Goal: Use online tool/utility: Utilize a website feature to perform a specific function

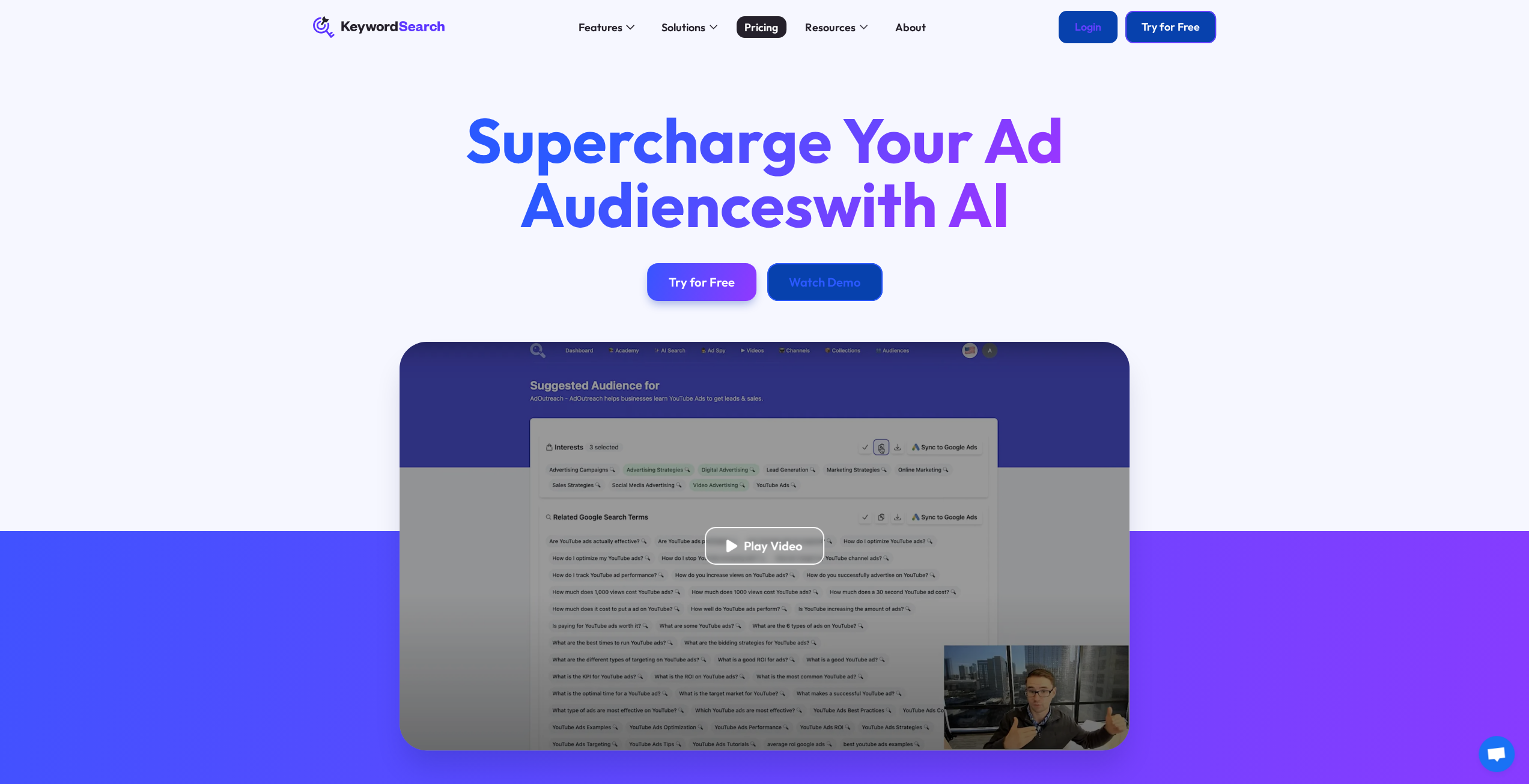
click at [744, 30] on div "Pricing" at bounding box center [760, 27] width 33 height 16
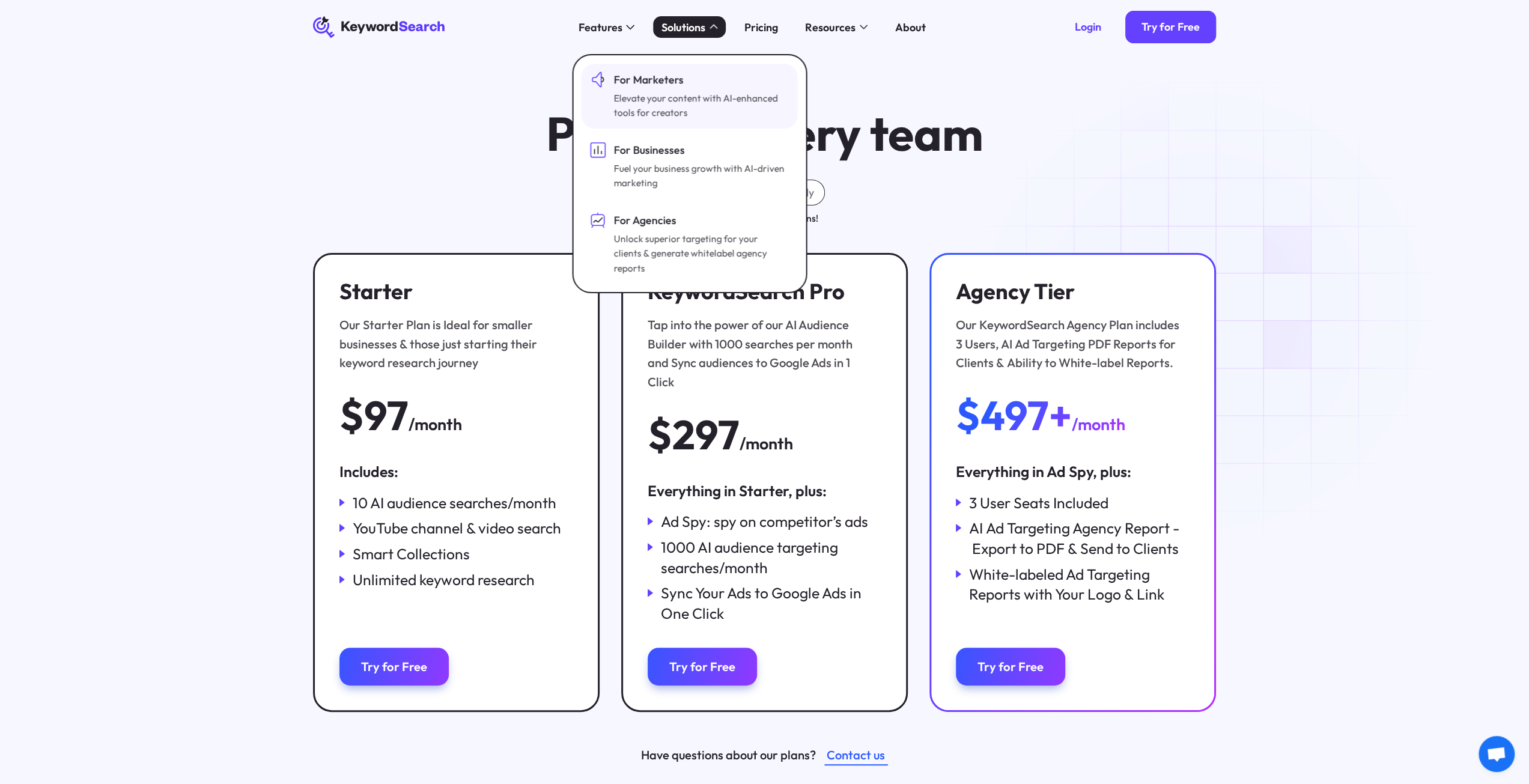
click at [676, 98] on div "Elevate your content with AI-enhanced tools for creators" at bounding box center [700, 106] width 173 height 30
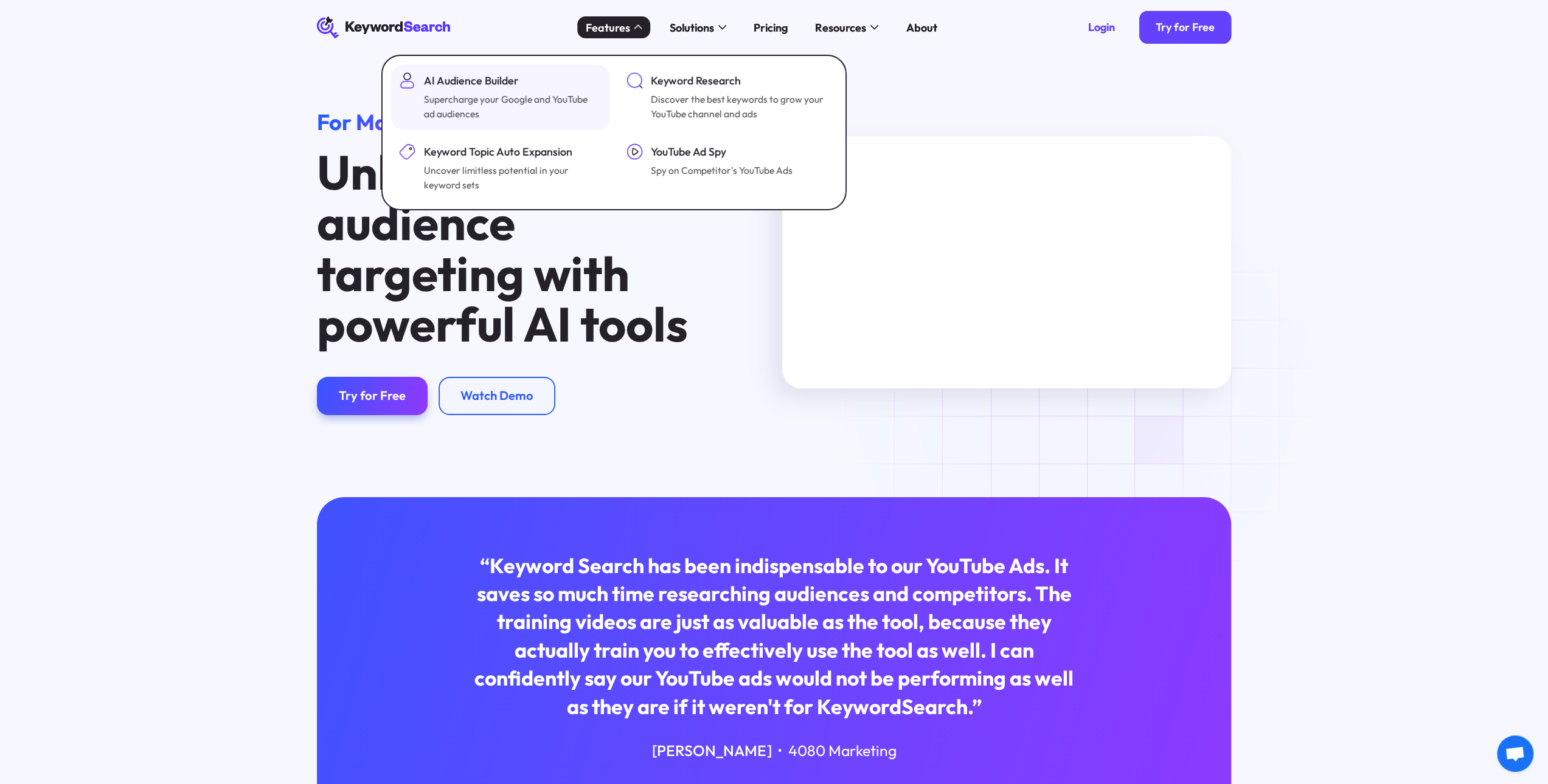
click at [428, 84] on div "AI Audience Builder" at bounding box center [512, 80] width 175 height 16
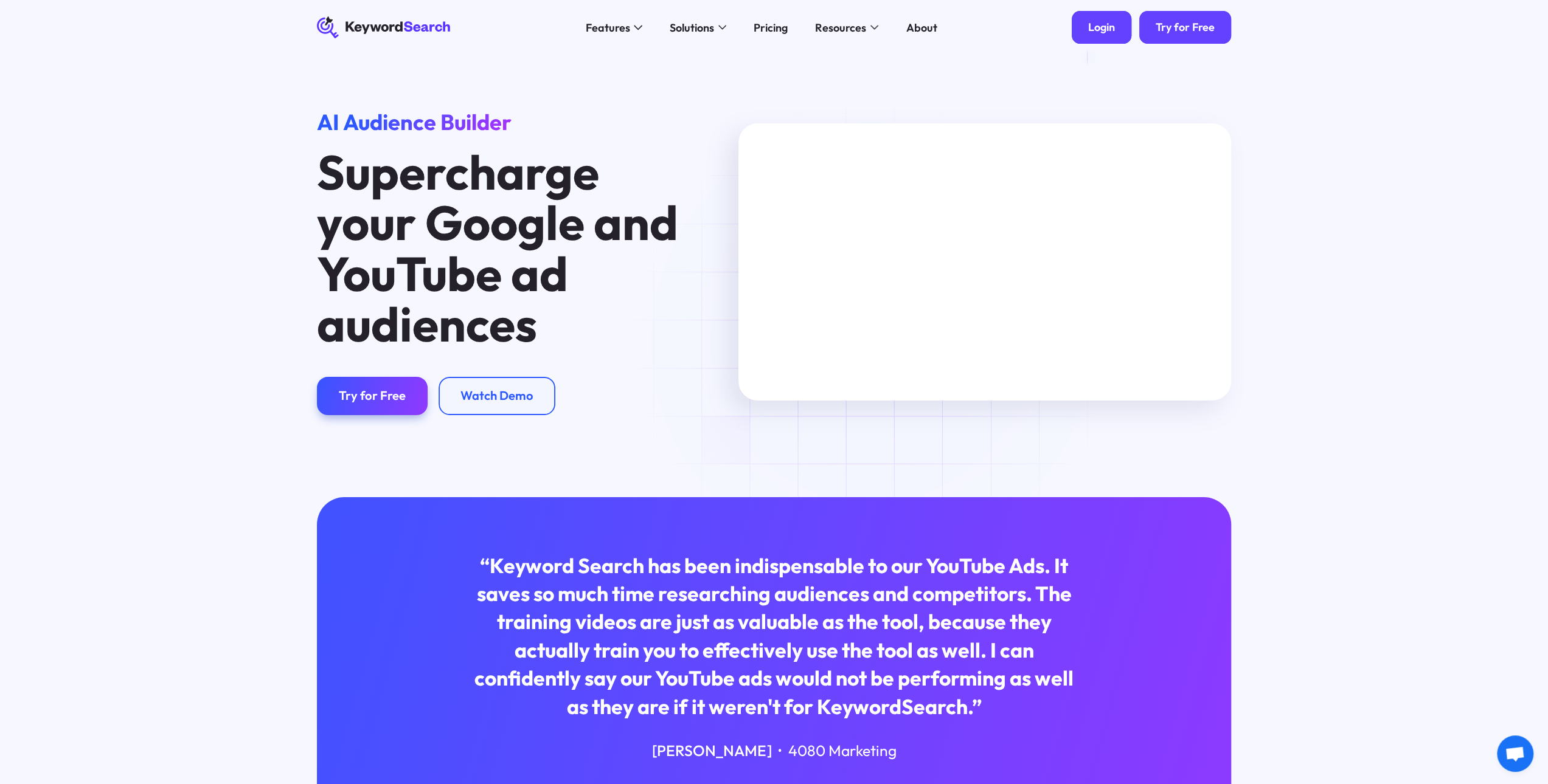
click at [1098, 32] on div "Login" at bounding box center [1101, 28] width 27 height 14
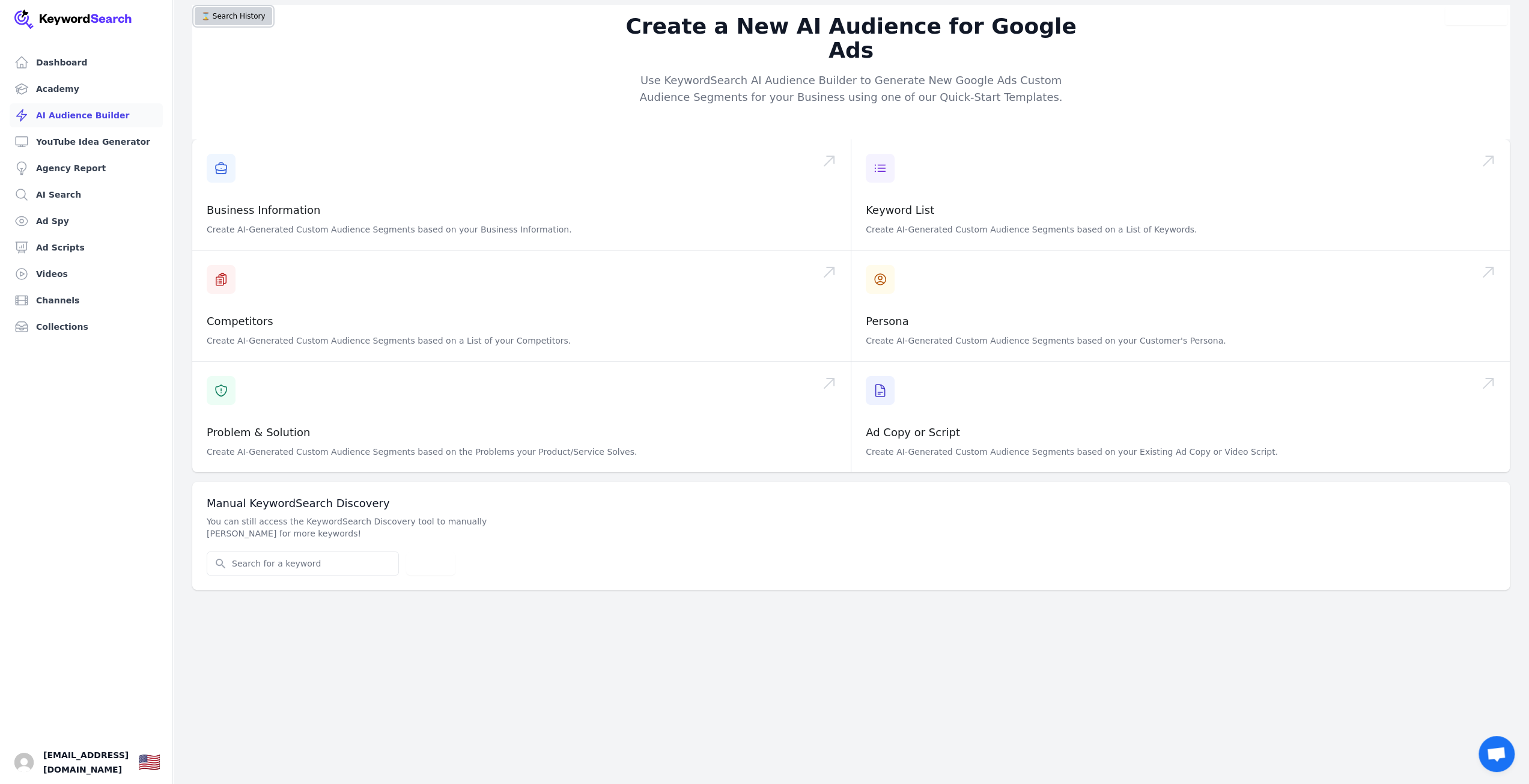
click at [213, 18] on button "⌛️ Search History" at bounding box center [233, 15] width 77 height 18
click at [82, 63] on link "Dashboard" at bounding box center [86, 63] width 154 height 24
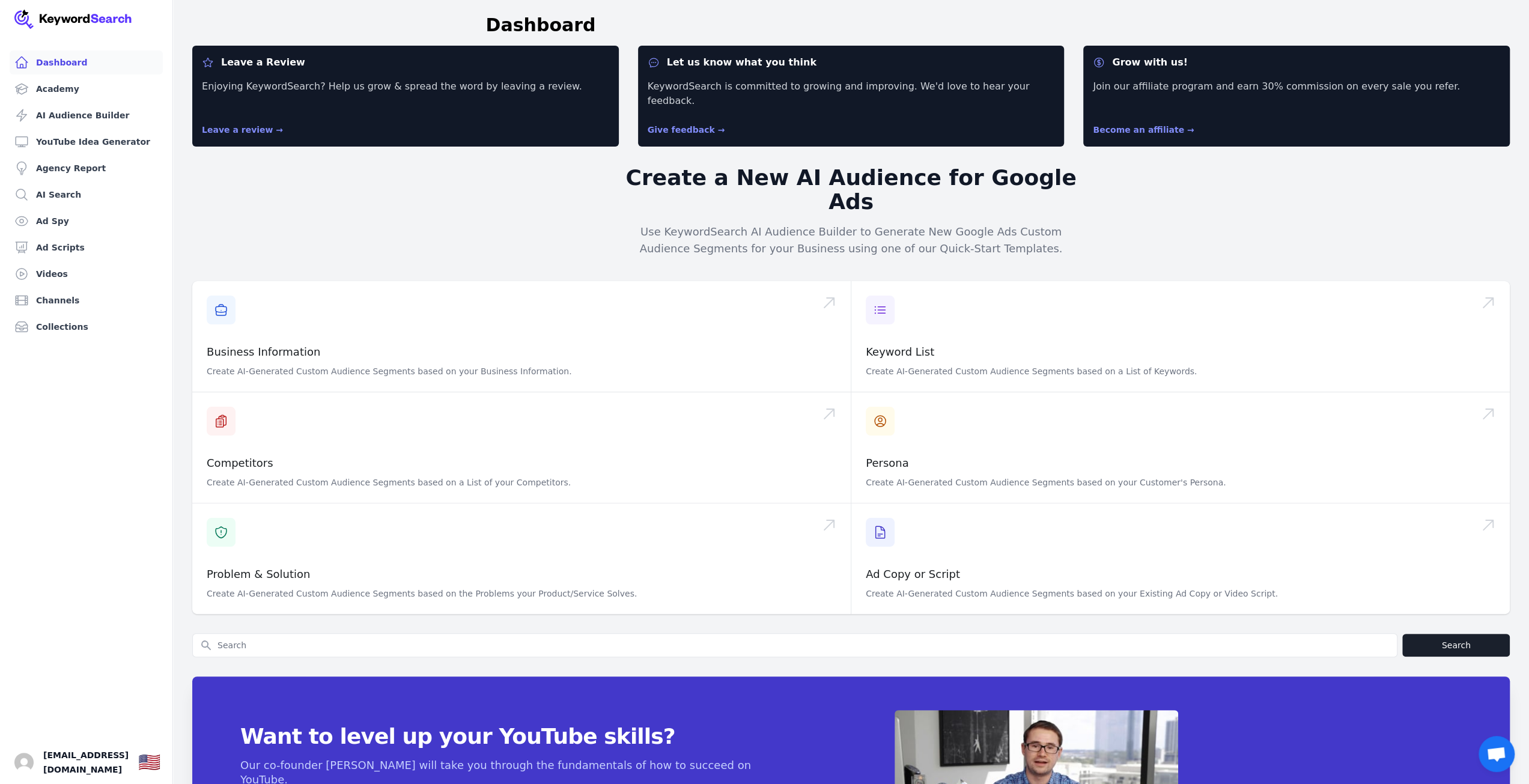
click at [1139, 125] on link "Become an affiliate →" at bounding box center [1143, 130] width 101 height 9
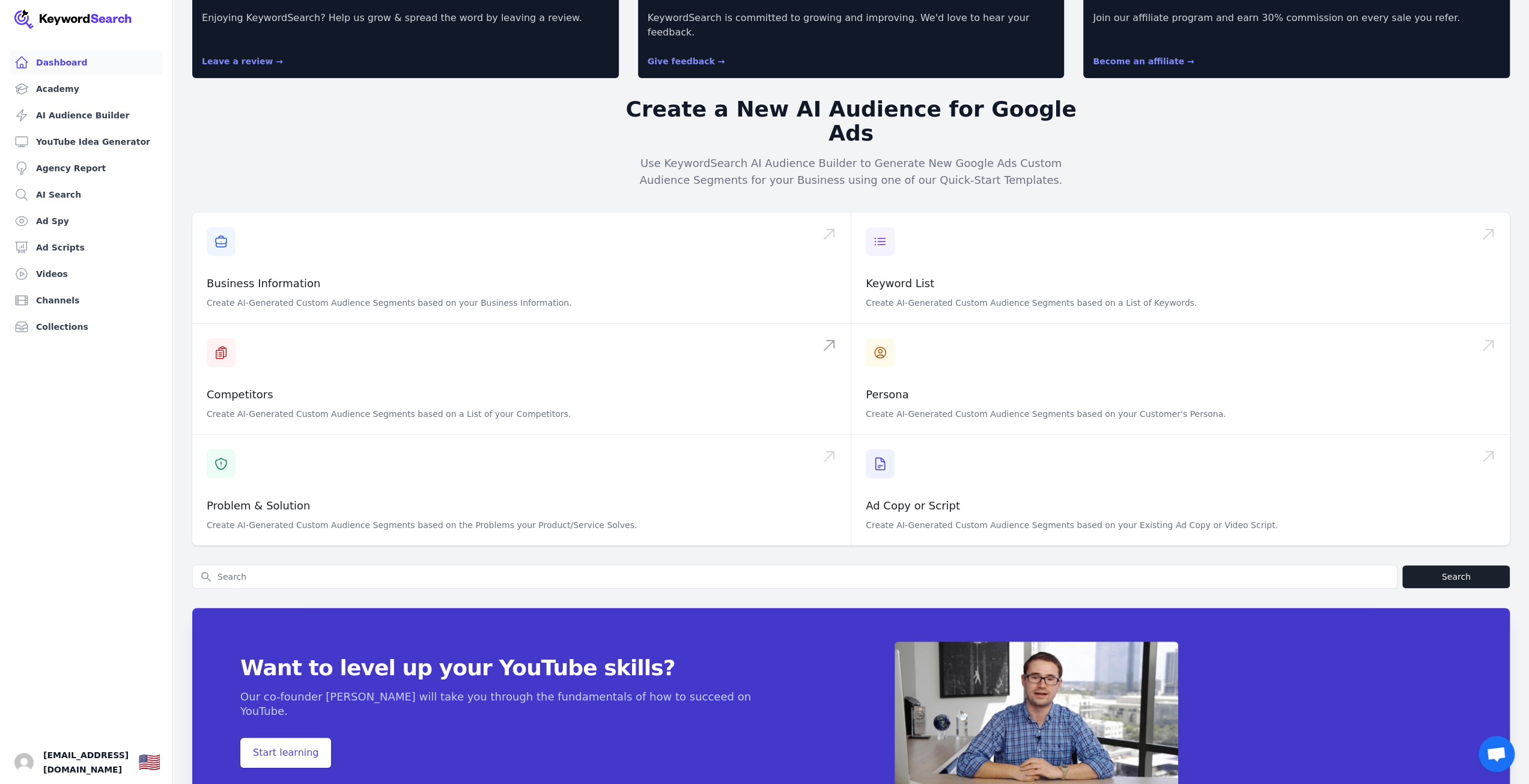
scroll to position [84, 0]
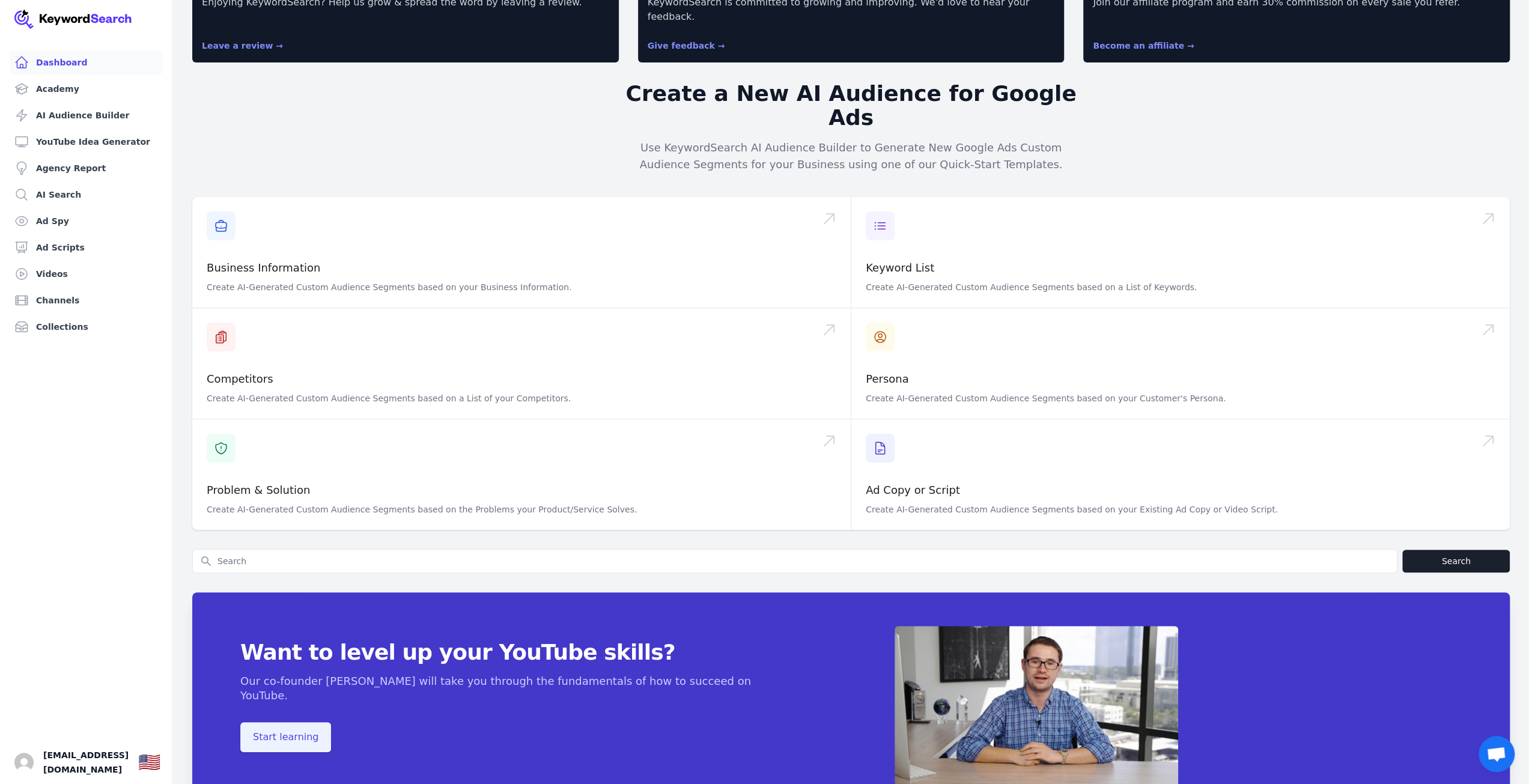
click at [331, 722] on span "Start learning" at bounding box center [286, 737] width 91 height 30
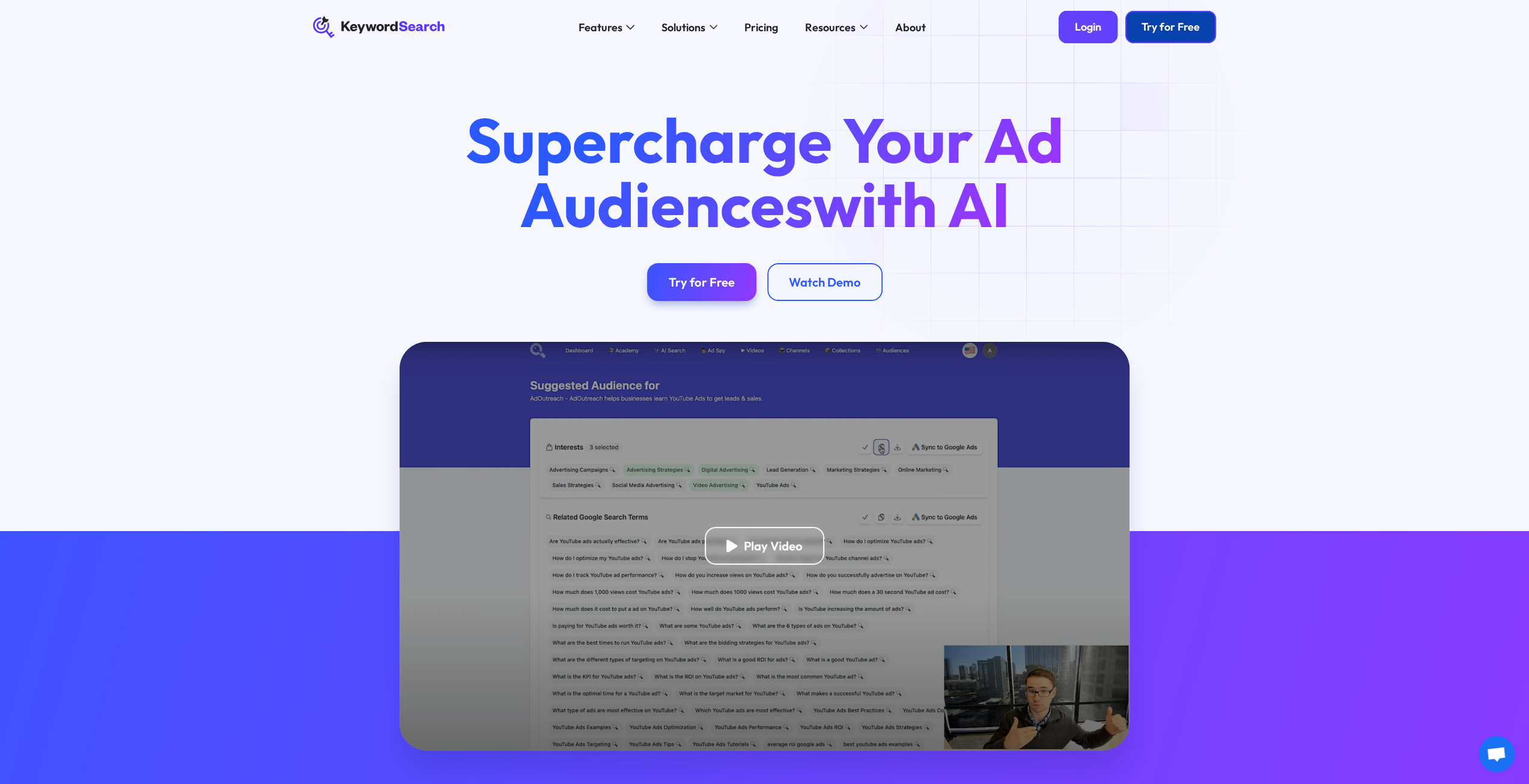
click at [1086, 29] on div "Login" at bounding box center [1087, 27] width 27 height 14
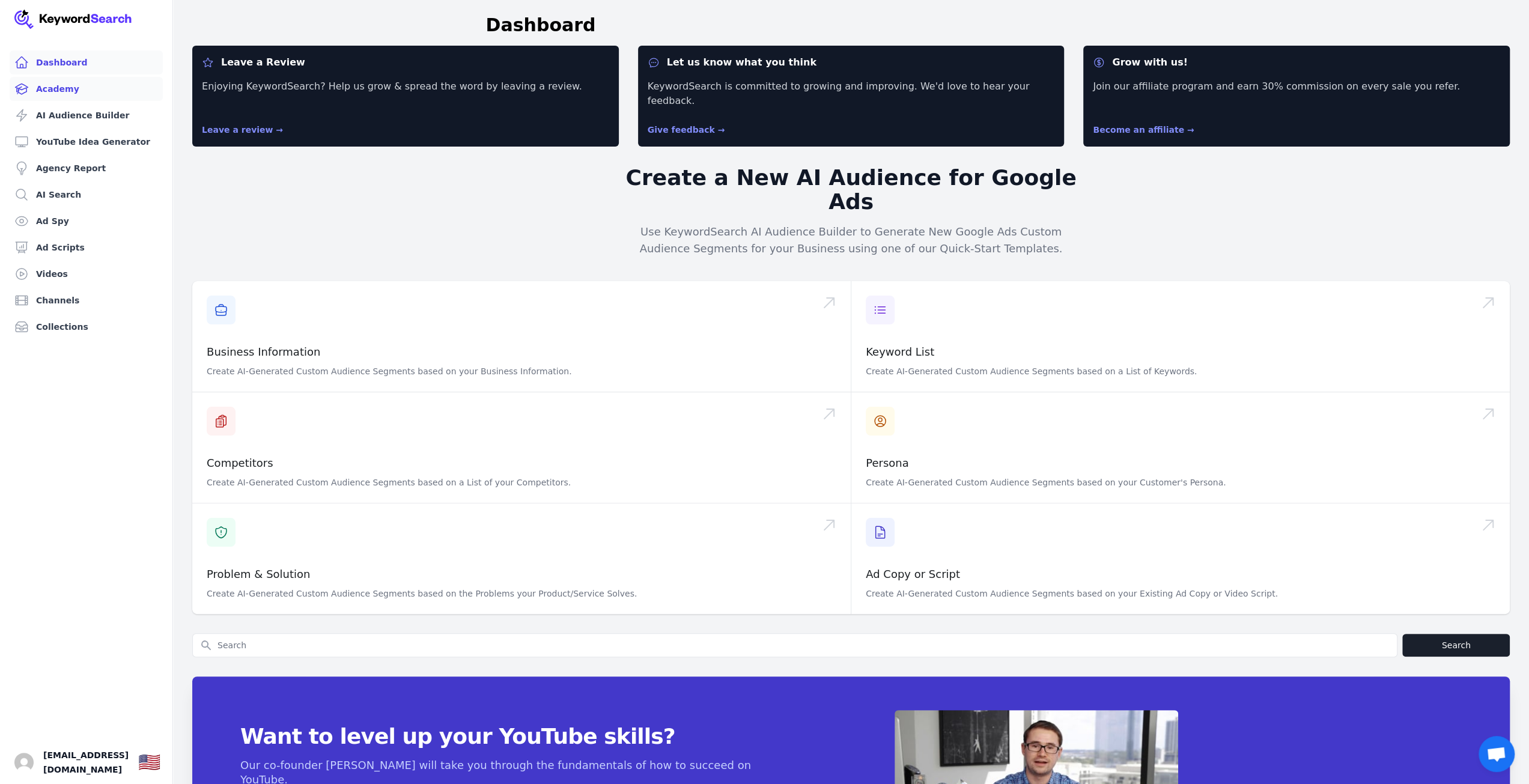
click at [112, 87] on link "Academy" at bounding box center [86, 89] width 154 height 24
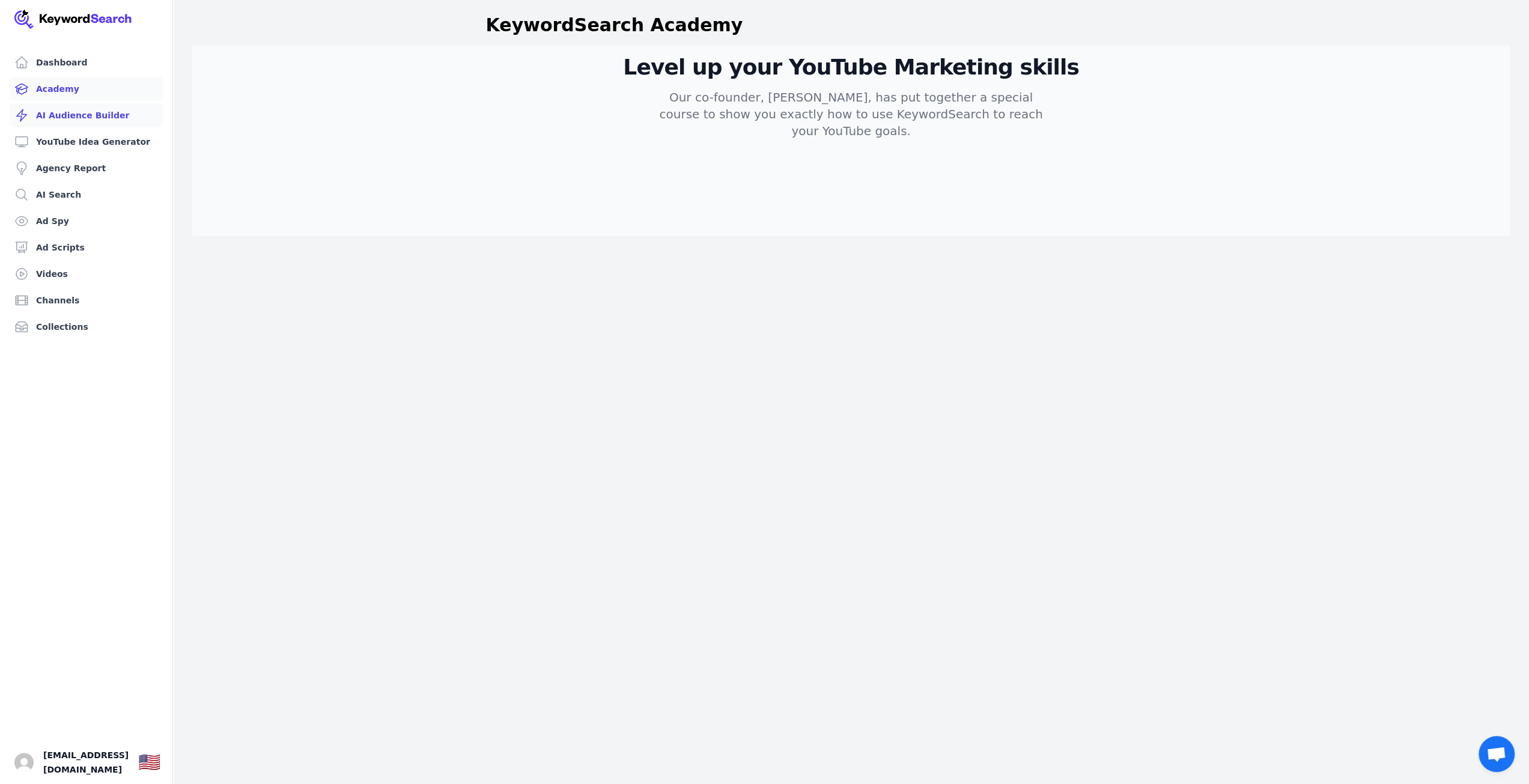
click at [119, 116] on link "AI Audience Builder" at bounding box center [86, 115] width 154 height 24
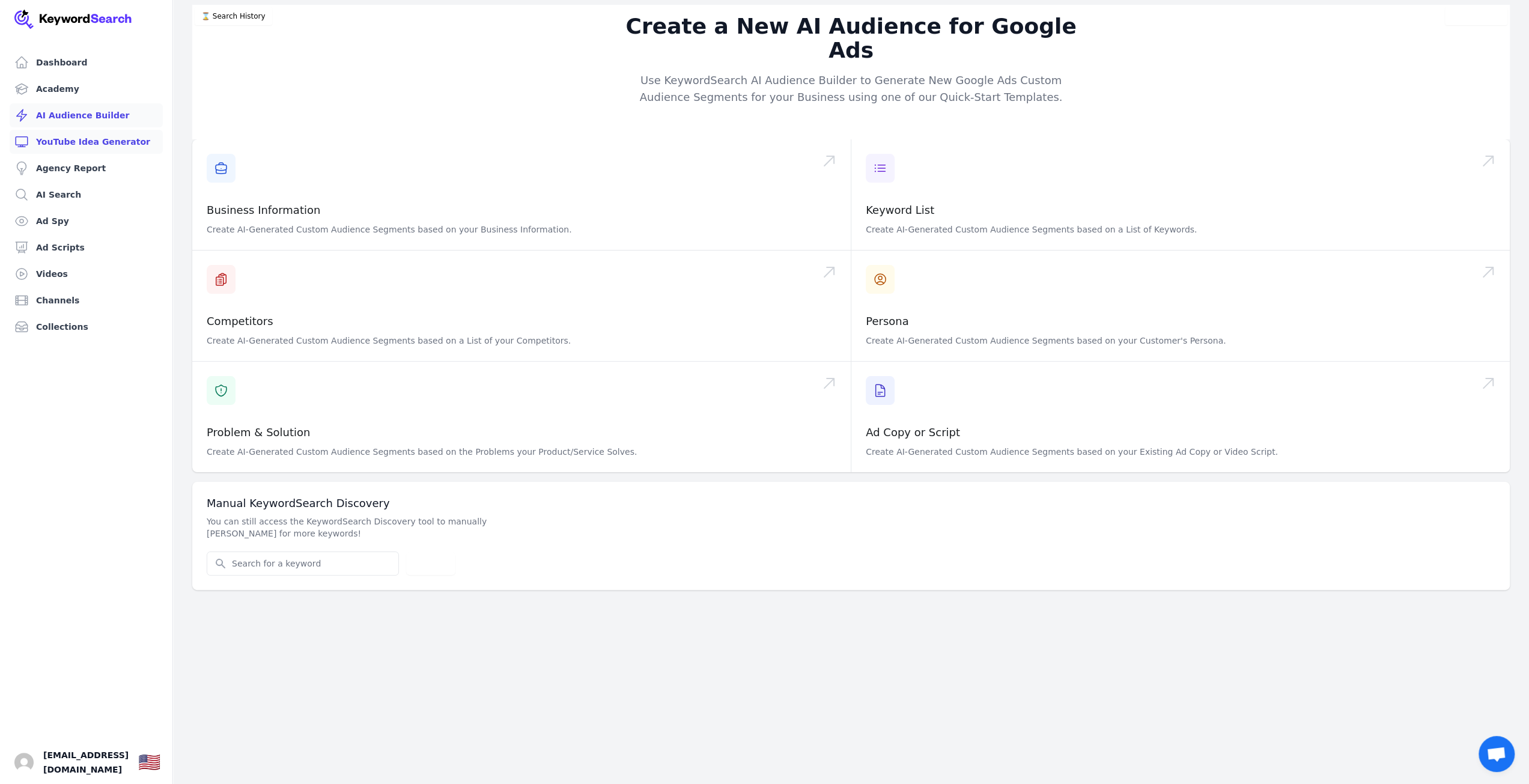
click at [130, 136] on link "YouTube Idea Generator" at bounding box center [86, 142] width 154 height 24
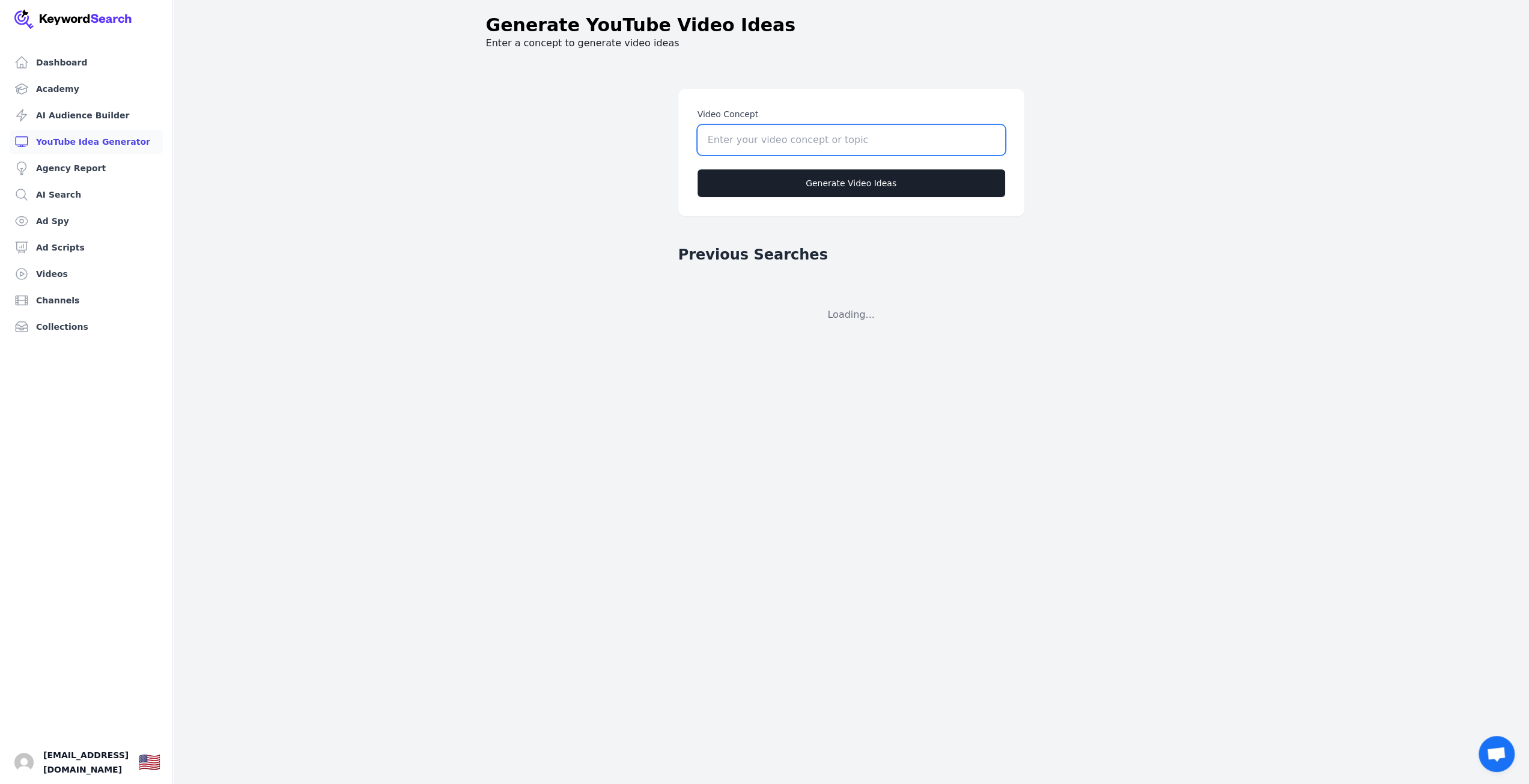
click at [873, 143] on input "Video Concept" at bounding box center [851, 140] width 307 height 30
type input "youtube advertising"
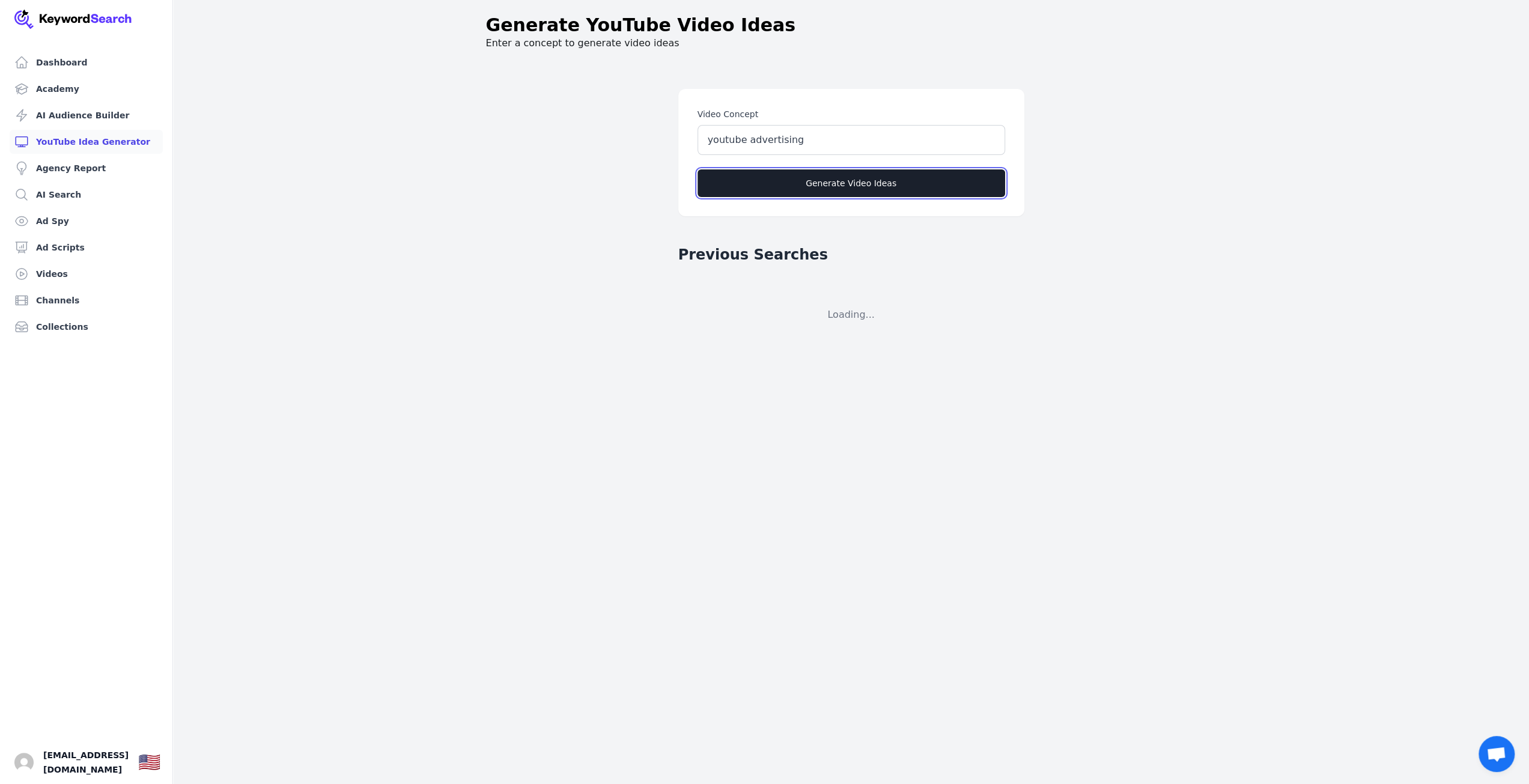
click at [849, 172] on button "Generate Video Ideas" at bounding box center [851, 183] width 307 height 27
